Goal: Check status: Check status

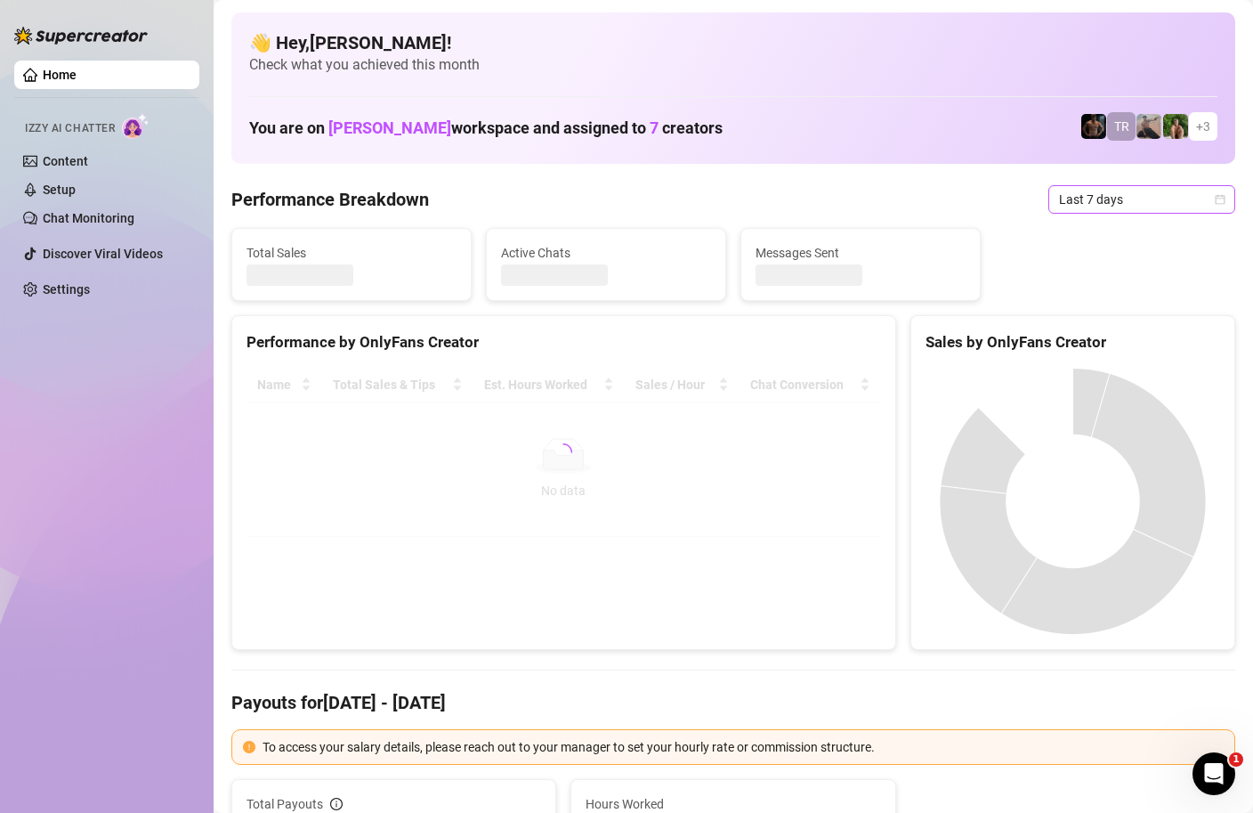
click at [1225, 200] on icon "calendar" at bounding box center [1221, 199] width 10 height 10
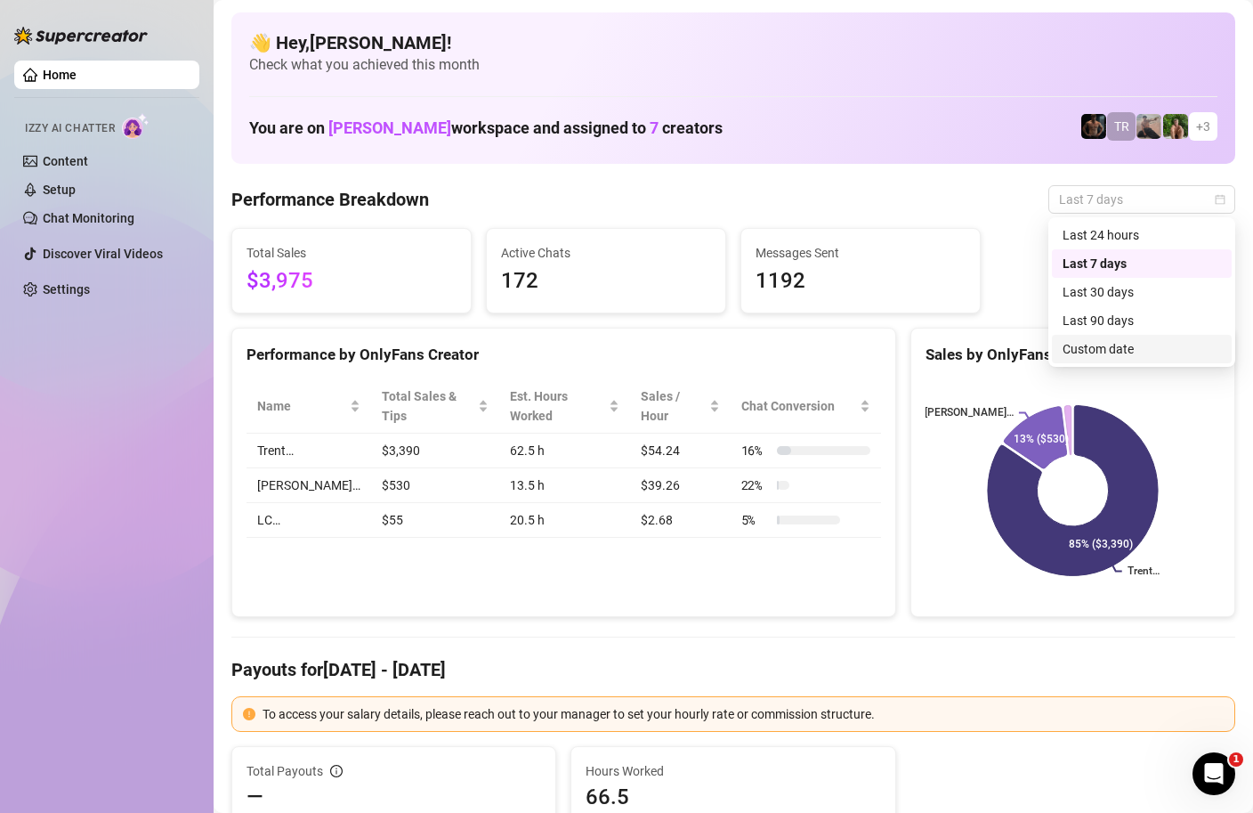
click at [1084, 354] on div "Custom date" at bounding box center [1142, 349] width 158 height 20
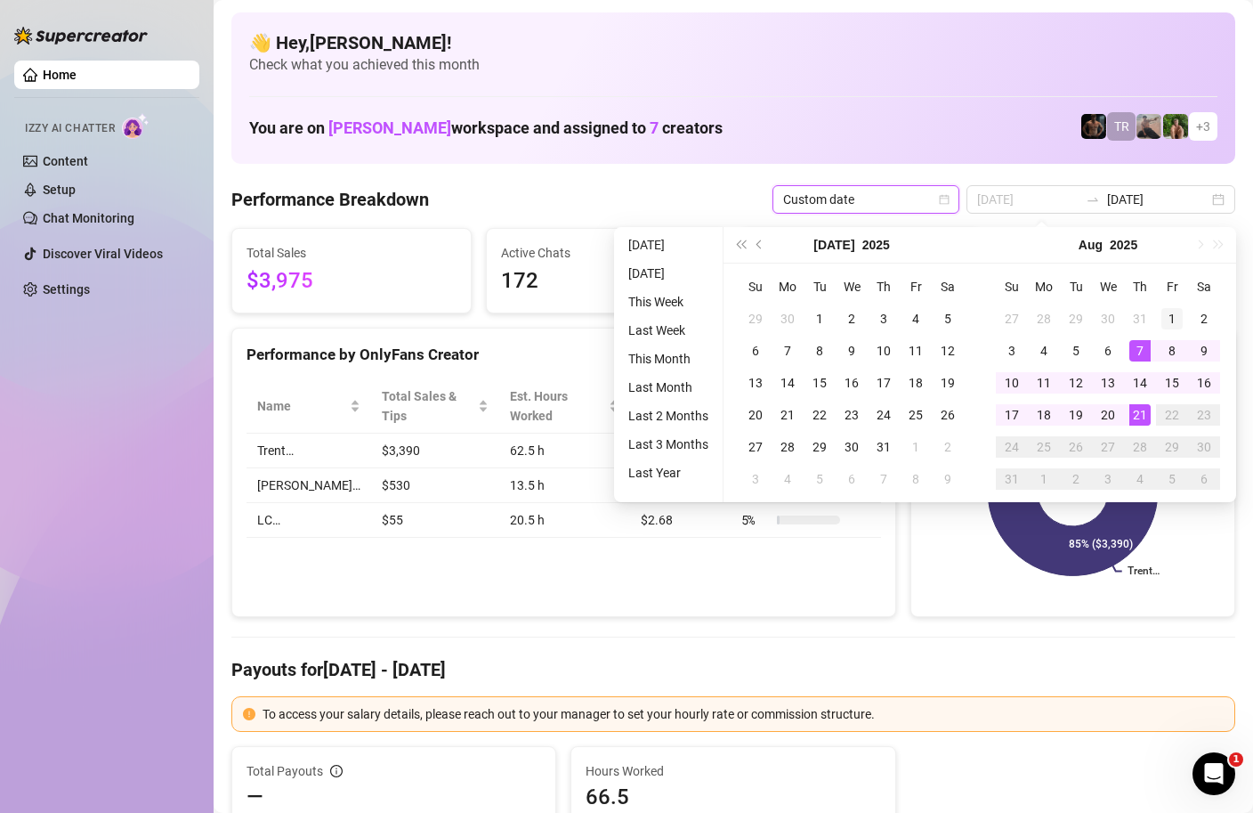
type input "[DATE]"
click at [1169, 321] on div "1" at bounding box center [1172, 318] width 21 height 21
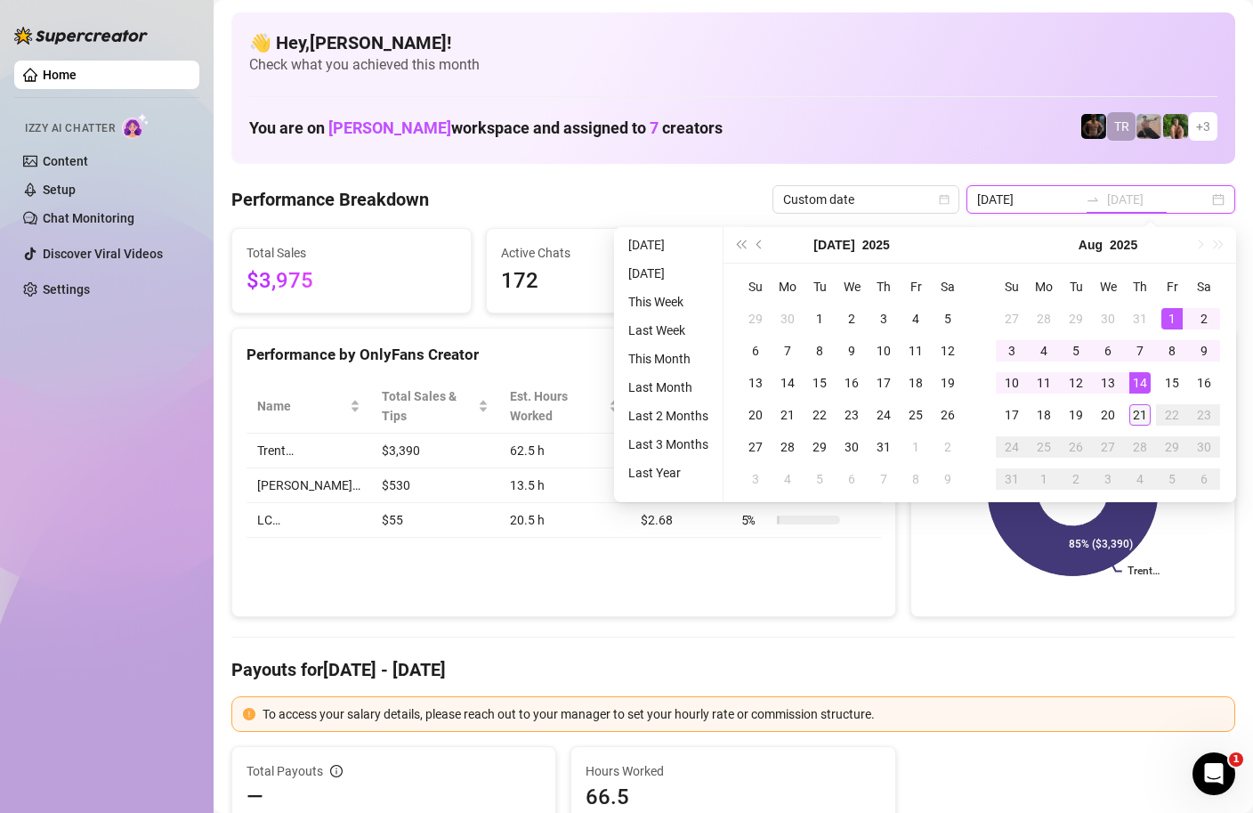
type input "[DATE]"
click at [1135, 417] on div "21" at bounding box center [1140, 414] width 21 height 21
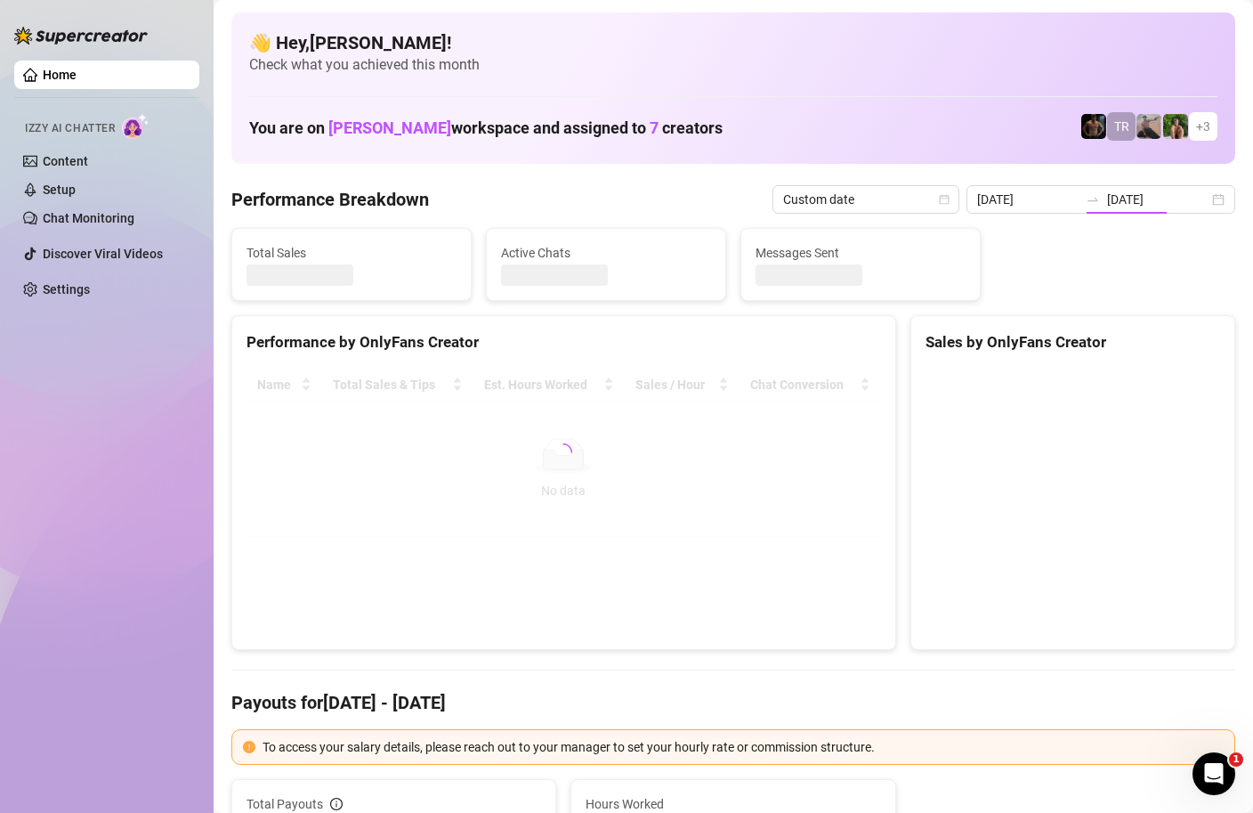
type input "[DATE]"
